Goal: Information Seeking & Learning: Learn about a topic

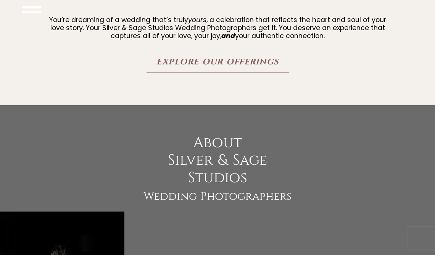
scroll to position [610, 0]
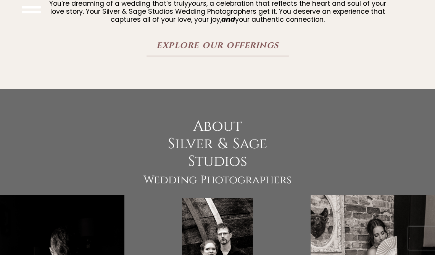
click at [237, 51] on span "Explore Our Offerings" at bounding box center [218, 46] width 122 height 10
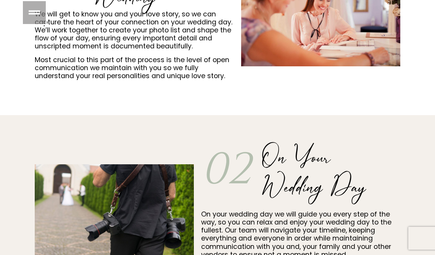
scroll to position [494, 0]
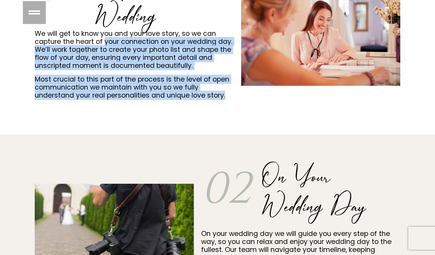
drag, startPoint x: 105, startPoint y: 43, endPoint x: 236, endPoint y: 105, distance: 144.5
click at [235, 105] on div "01 Here's What to expect Before Your Wedding We will get to know you and your l…" at bounding box center [217, 33] width 435 height 204
click at [265, 131] on div "01 Here's What to expect Before Your Wedding We will get to know you and your l…" at bounding box center [217, 33] width 435 height 204
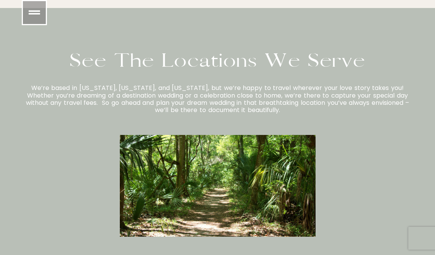
scroll to position [1988, 0]
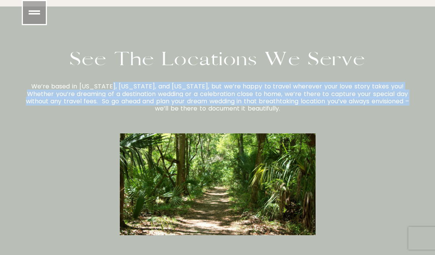
drag, startPoint x: 134, startPoint y: 76, endPoint x: 408, endPoint y: 91, distance: 274.1
click at [408, 91] on span "We’re based in Pennsylvania, North Carolina, and Florida, but we’re happy to tr…" at bounding box center [218, 97] width 384 height 31
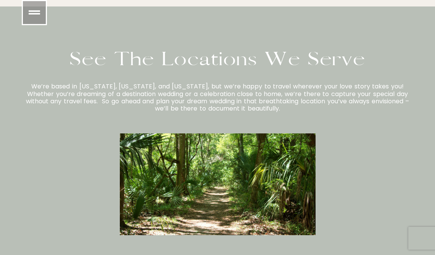
click at [403, 103] on p "We’re based in Pennsylvania, North Carolina, and Florida, but we’re happy to tr…" at bounding box center [218, 97] width 392 height 29
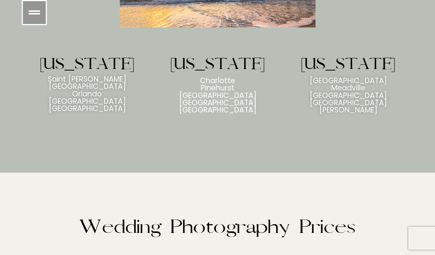
scroll to position [2200, 0]
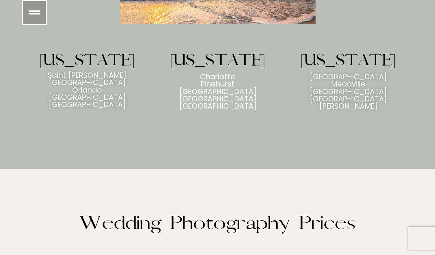
click at [84, 72] on span "Saint Agustine" at bounding box center [87, 75] width 79 height 7
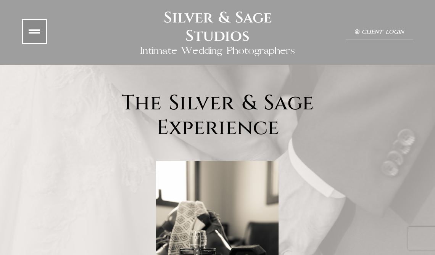
click at [34, 29] on icon at bounding box center [34, 31] width 11 height 11
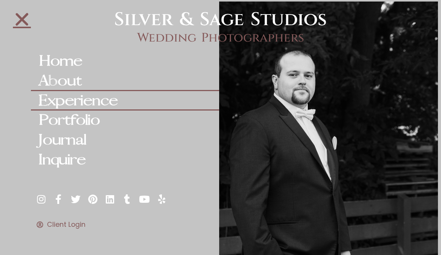
click at [77, 80] on link "About" at bounding box center [125, 81] width 189 height 20
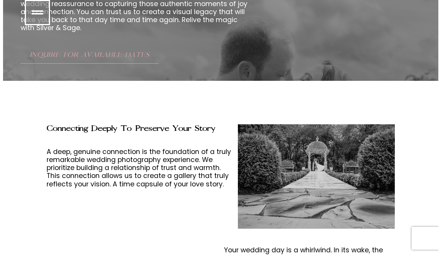
scroll to position [2248, 0]
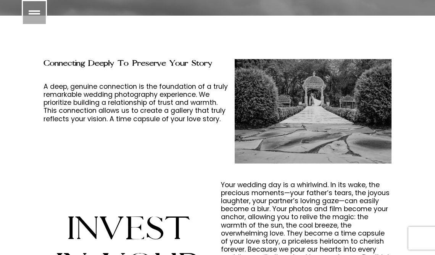
click at [34, 11] on icon at bounding box center [34, 12] width 11 height 11
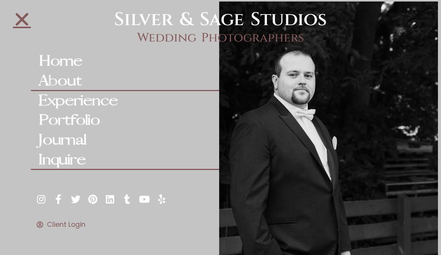
click at [65, 157] on link "Inquire" at bounding box center [125, 160] width 189 height 20
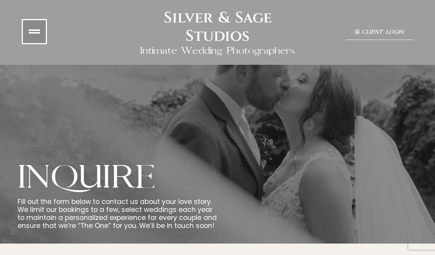
click at [31, 23] on link at bounding box center [34, 31] width 25 height 25
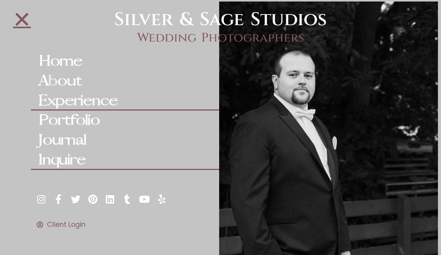
click at [83, 98] on link "Experience" at bounding box center [125, 101] width 189 height 20
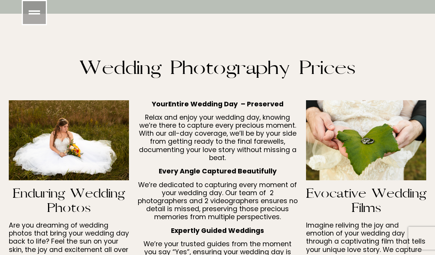
scroll to position [2357, 0]
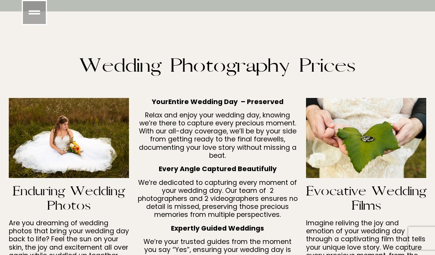
drag, startPoint x: 155, startPoint y: 90, endPoint x: 286, endPoint y: 97, distance: 131.1
click at [286, 98] on p "Your Entire Wedding Day – Preserved" at bounding box center [217, 102] width 160 height 8
click at [275, 121] on p "Relax and enjoy your wedding day, knowing we’re there to capture every precious…" at bounding box center [217, 135] width 160 height 48
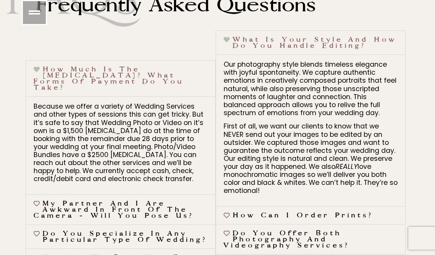
scroll to position [2849, 0]
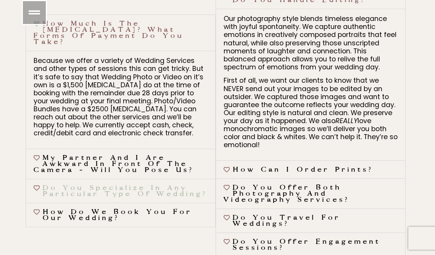
click at [194, 184] on link "Do you specialize in any particular type of wedding?" at bounding box center [125, 191] width 165 height 14
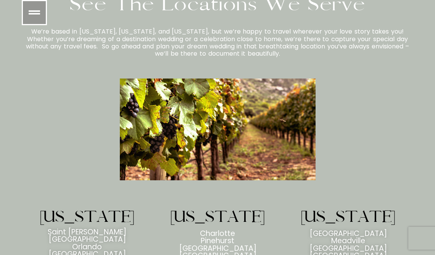
scroll to position [2070, 0]
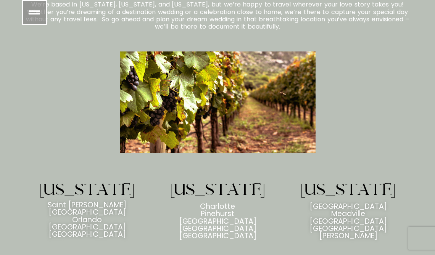
click at [81, 202] on span "Saint Agustine" at bounding box center [87, 205] width 79 height 7
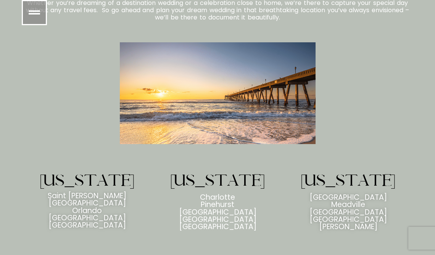
scroll to position [2074, 0]
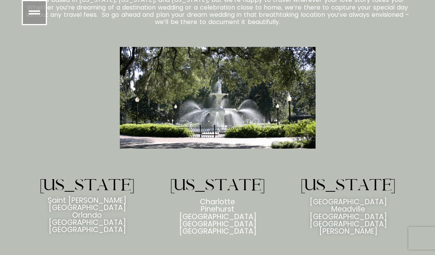
click at [94, 197] on span "Saint Agustine" at bounding box center [87, 200] width 79 height 7
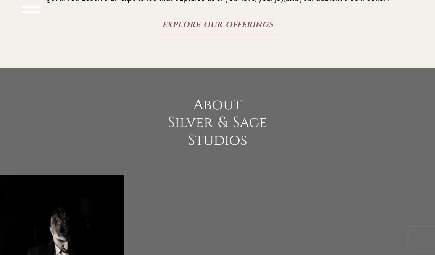
scroll to position [651, 0]
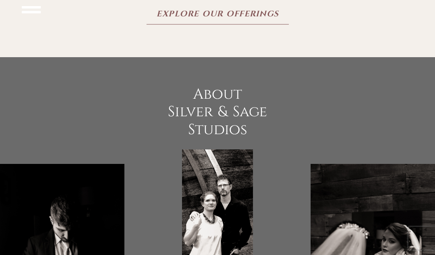
click at [216, 19] on span "Explore Our Offerings" at bounding box center [218, 15] width 122 height 10
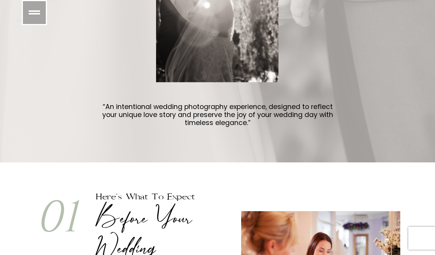
scroll to position [263, 0]
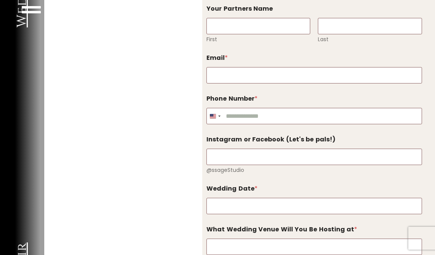
scroll to position [2309, 0]
